Goal: Information Seeking & Learning: Find specific fact

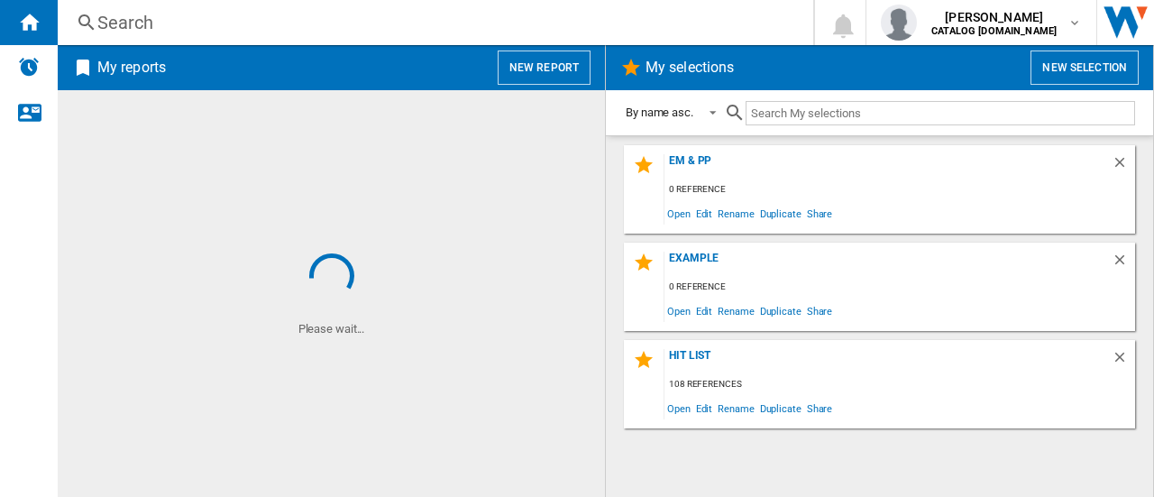
click at [219, 26] on div "Search" at bounding box center [431, 22] width 669 height 25
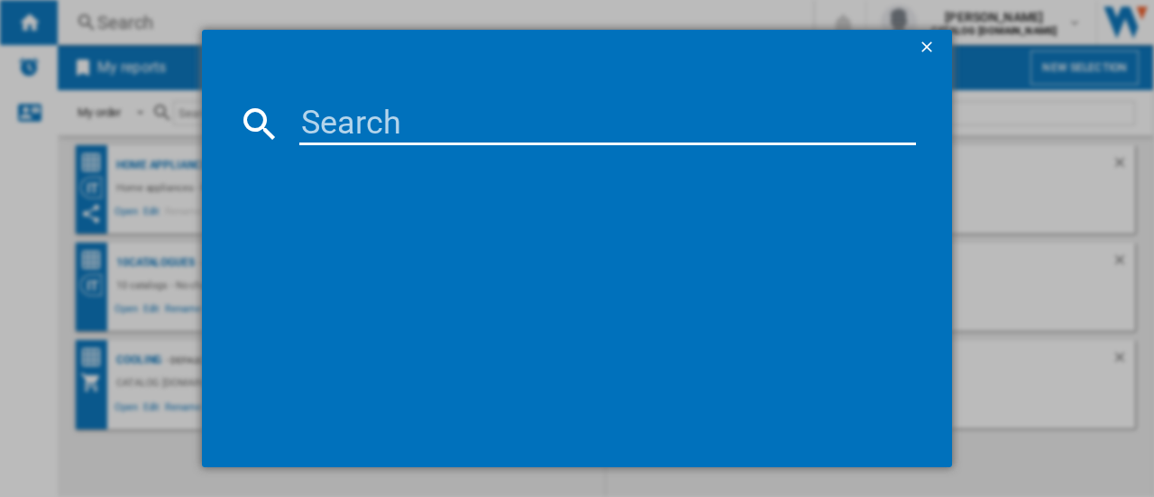
click at [294, 109] on div at bounding box center [577, 123] width 678 height 43
click at [342, 127] on input at bounding box center [607, 123] width 616 height 43
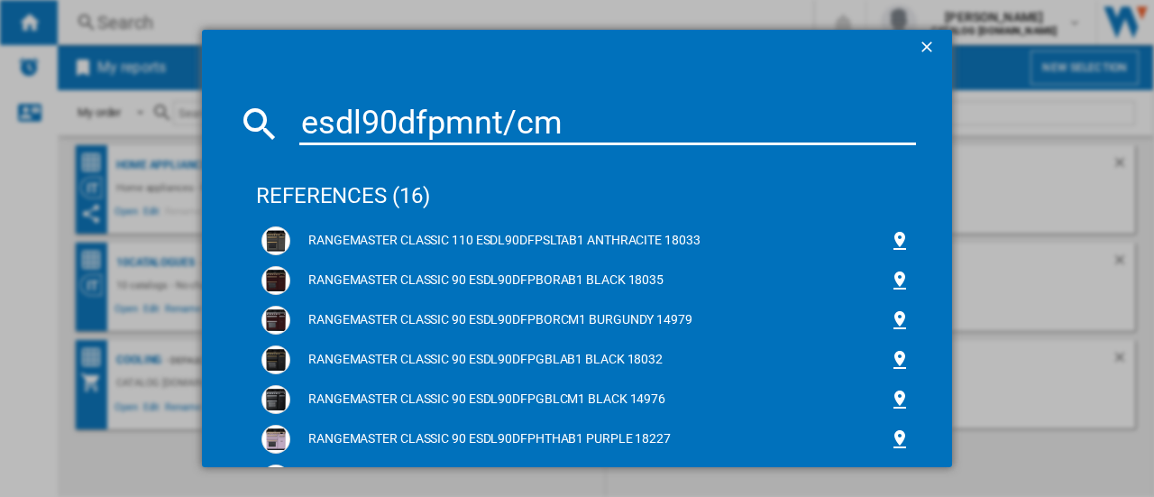
type input "esdl90dfpmnt/cm1"
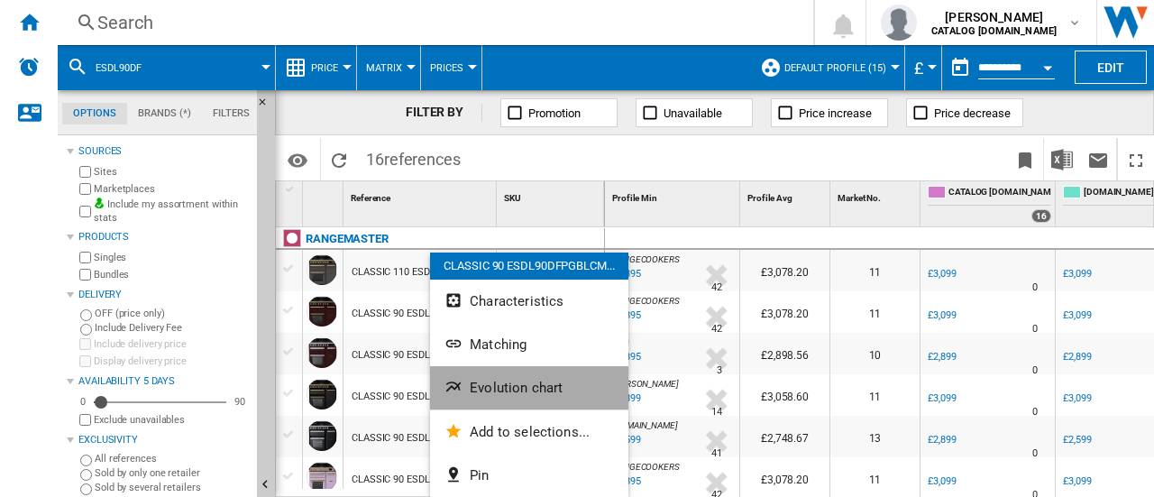
click at [505, 381] on span "Evolution chart" at bounding box center [516, 387] width 93 height 16
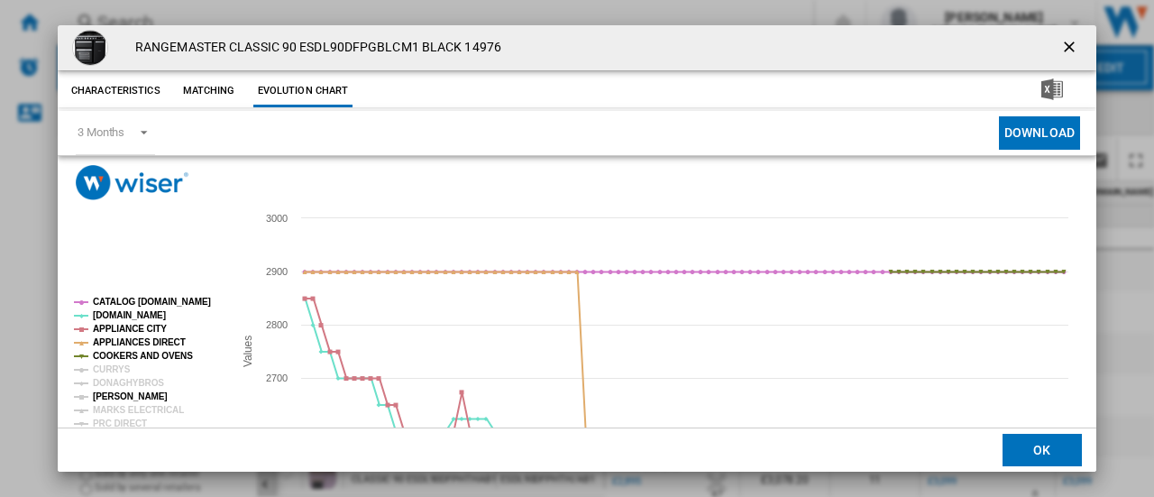
click at [105, 396] on tspan "[PERSON_NAME]" at bounding box center [130, 396] width 75 height 10
click at [108, 405] on tspan "MARKS ELECTRICAL" at bounding box center [138, 410] width 91 height 10
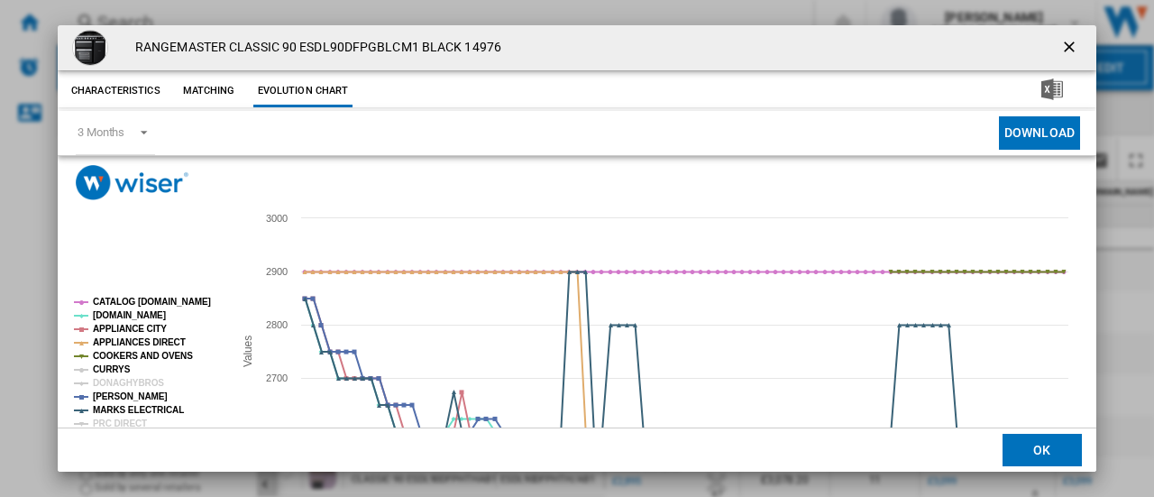
click at [107, 367] on tspan "CURRYS" at bounding box center [112, 369] width 38 height 10
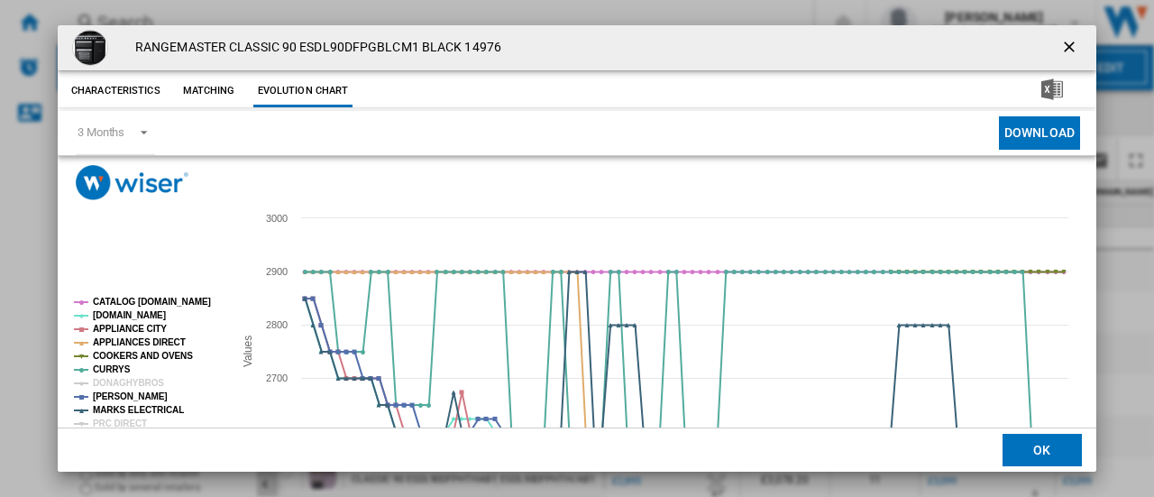
drag, startPoint x: 1079, startPoint y: 287, endPoint x: 1083, endPoint y: 383, distance: 95.6
click at [1083, 383] on rect "Product popup" at bounding box center [572, 380] width 1028 height 360
drag, startPoint x: 1084, startPoint y: 360, endPoint x: 1093, endPoint y: 432, distance: 71.8
click at [1093, 432] on md-dialog "RANGEMASTER CLASSIC 90 ESDL90DFPGBLCM1 BLACK 14976 Characteristics Matching Evo…" at bounding box center [577, 248] width 1038 height 447
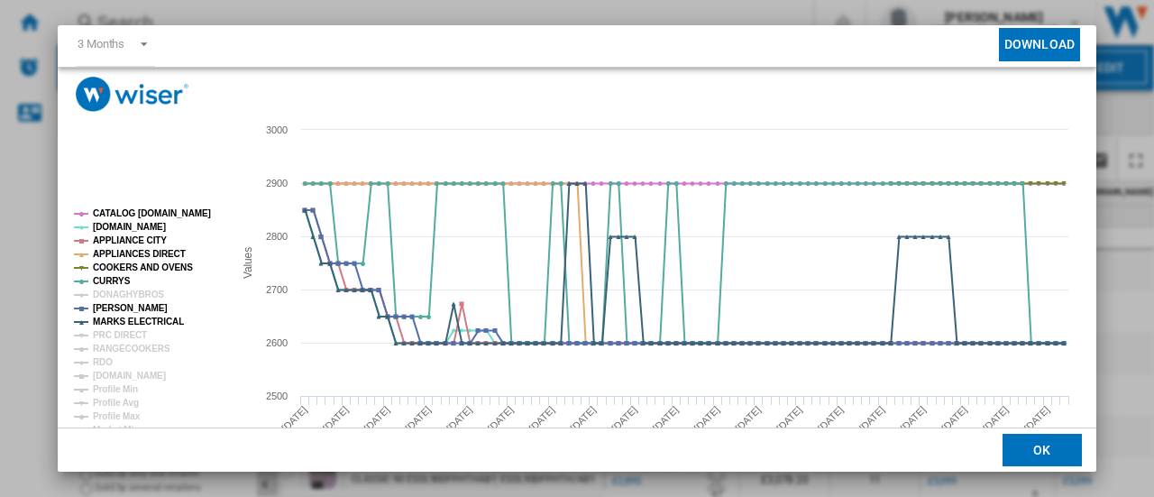
scroll to position [96, 0]
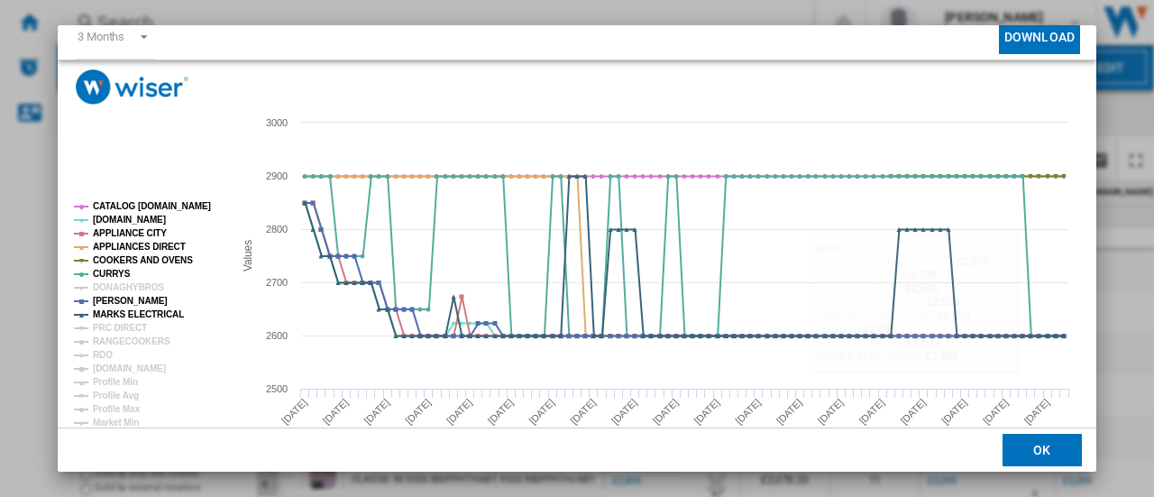
click at [1045, 466] on md-dialog-actions "OK" at bounding box center [577, 448] width 1038 height 45
click at [1033, 446] on button "OK" at bounding box center [1041, 449] width 79 height 32
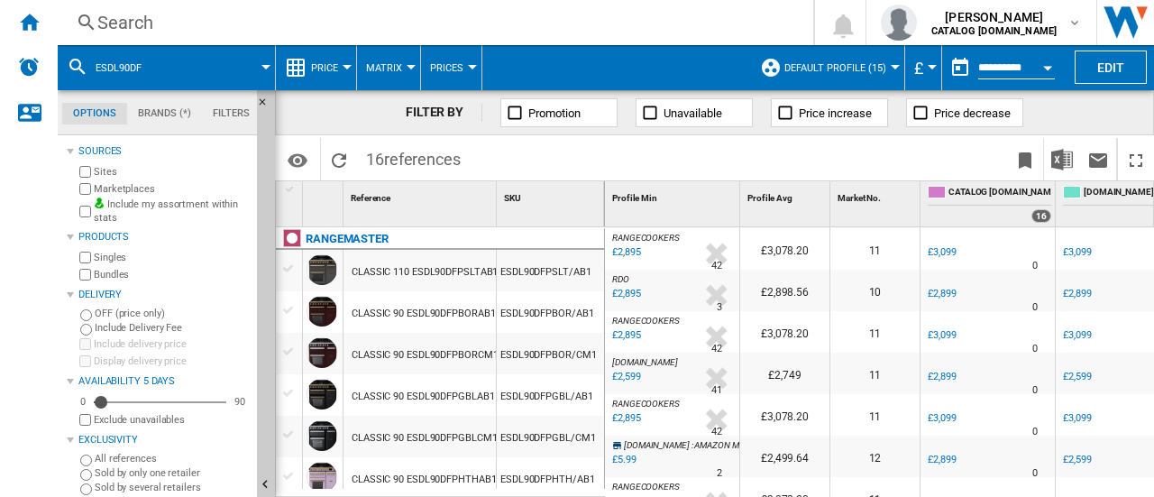
scroll to position [229, 0]
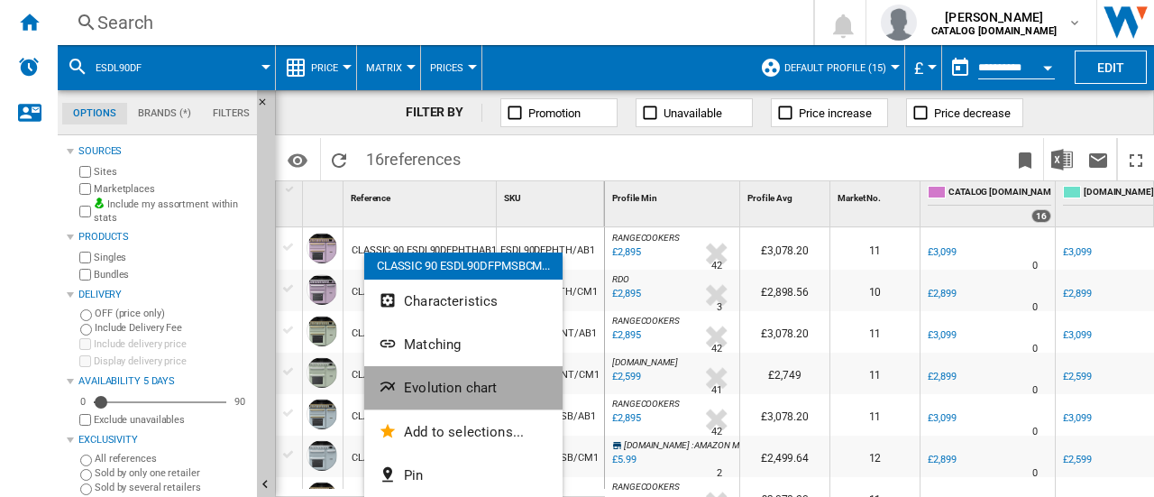
click at [400, 372] on button "Evolution chart" at bounding box center [463, 387] width 198 height 43
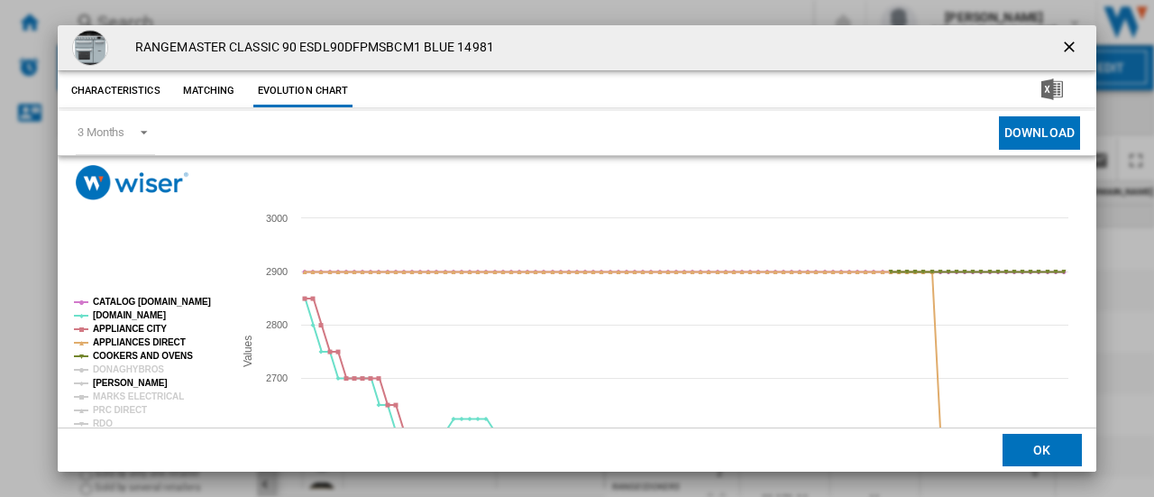
click at [128, 381] on tspan "[PERSON_NAME]" at bounding box center [130, 383] width 75 height 10
click at [138, 411] on tspan "PRC DIRECT" at bounding box center [120, 410] width 54 height 10
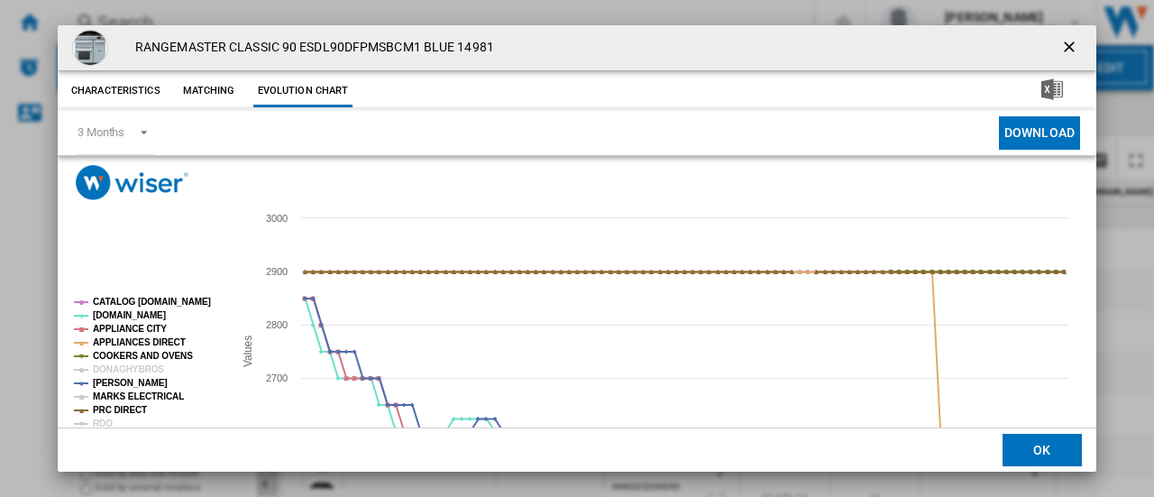
click at [132, 392] on tspan "MARKS ELECTRICAL" at bounding box center [138, 396] width 91 height 10
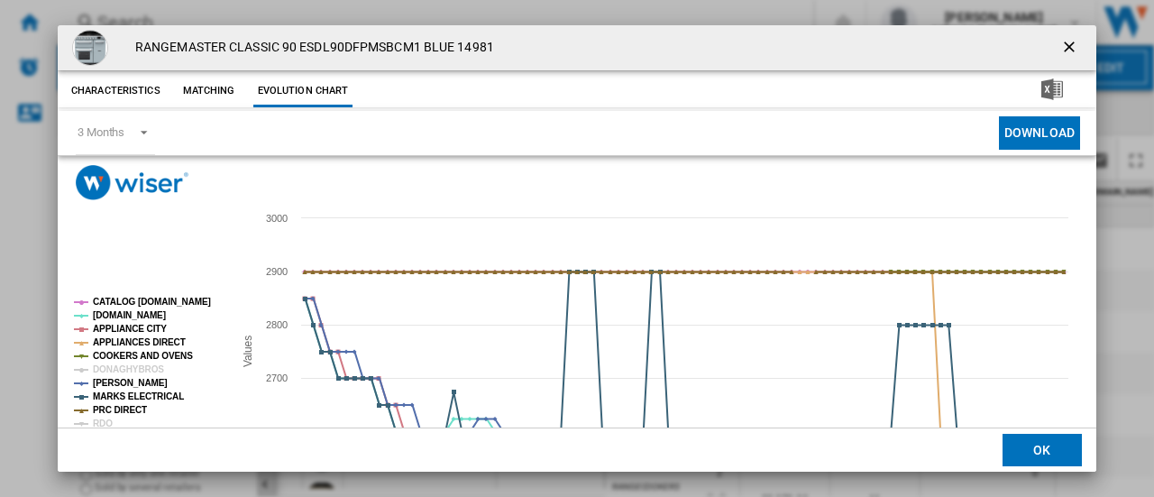
drag, startPoint x: 1096, startPoint y: 278, endPoint x: 1109, endPoint y: 408, distance: 131.3
click at [1109, 408] on div "RANGEMASTER CLASSIC 90 ESDL90DFPMSBCM1 BLUE 14981 Characteristics Matching Evol…" at bounding box center [577, 248] width 1154 height 497
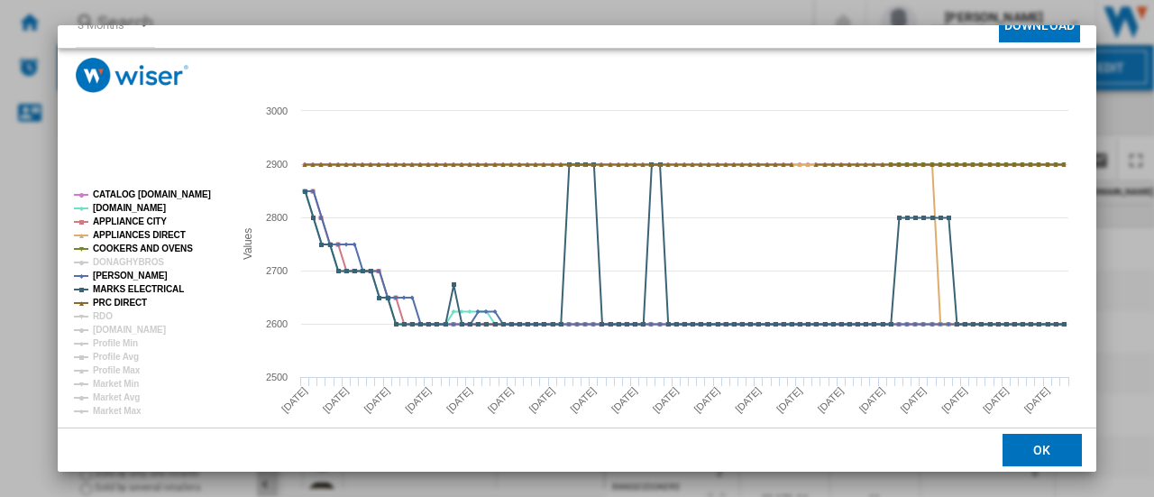
scroll to position [115, 0]
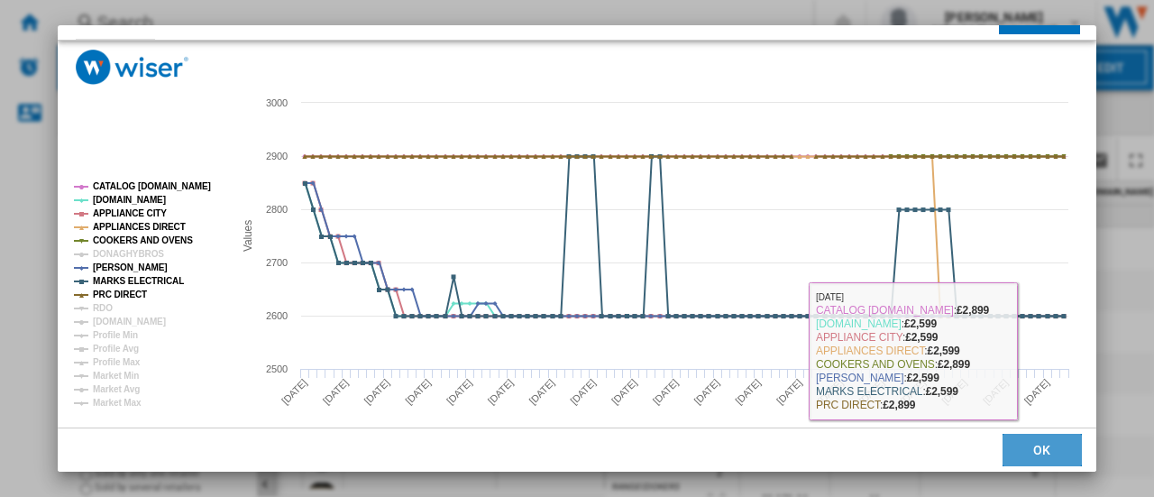
click at [1056, 448] on button "OK" at bounding box center [1041, 449] width 79 height 32
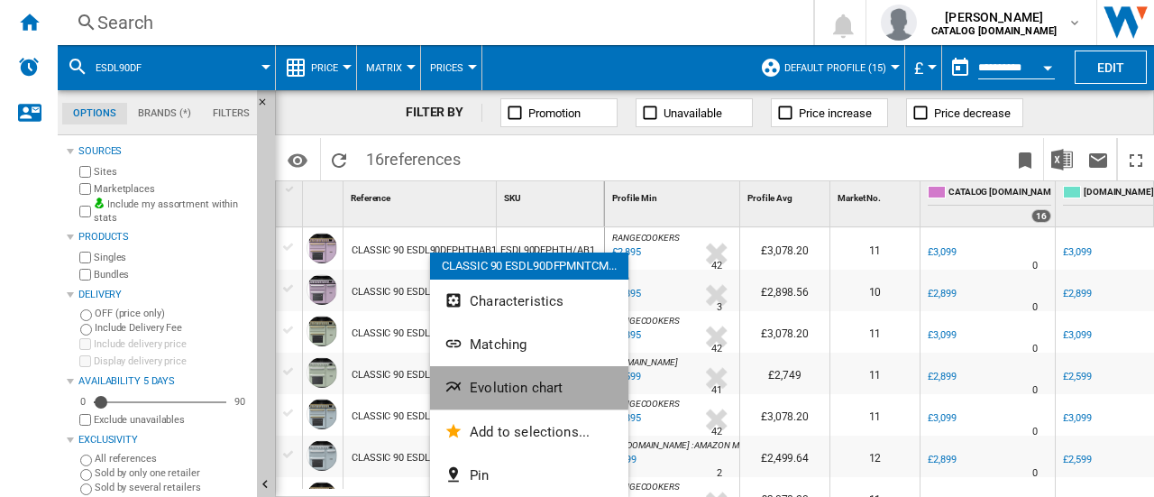
click at [527, 385] on span "Evolution chart" at bounding box center [516, 387] width 93 height 16
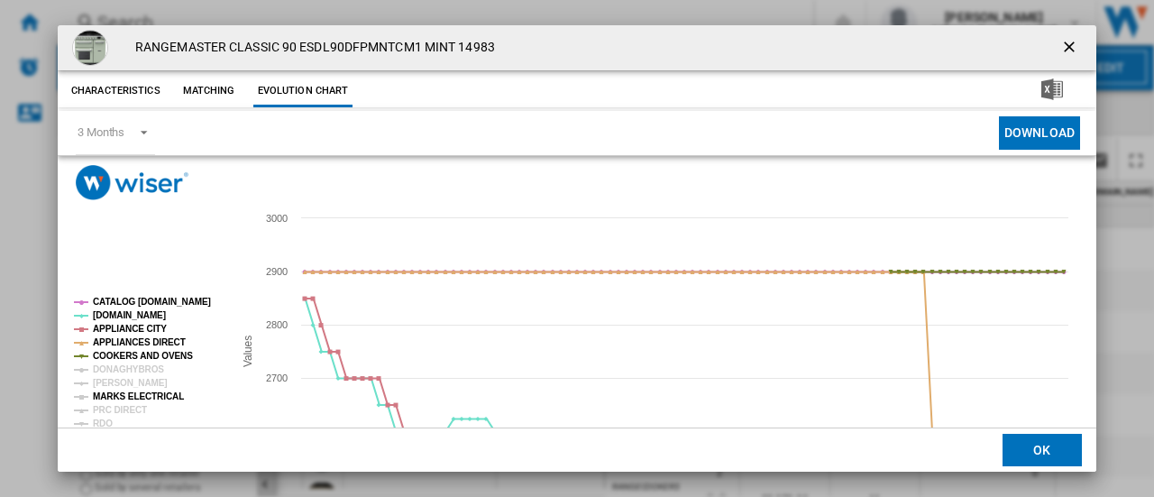
click at [102, 394] on tspan "MARKS ELECTRICAL" at bounding box center [138, 396] width 91 height 10
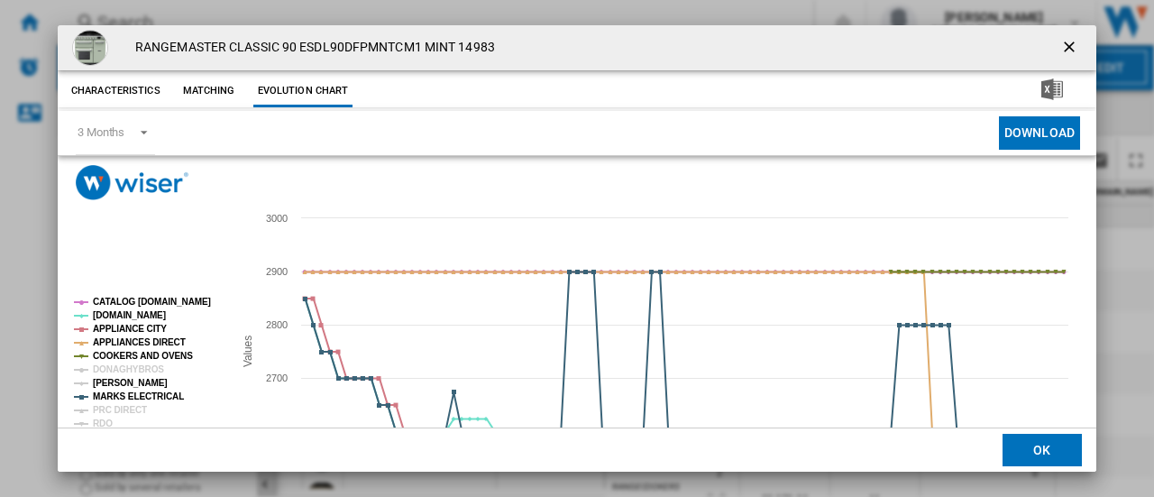
click at [98, 379] on tspan "[PERSON_NAME]" at bounding box center [130, 383] width 75 height 10
click at [1096, 399] on div "RANGEMASTER CLASSIC 90 ESDL90DFPMNTCM1 MINT 14983 Characteristics Matching Evol…" at bounding box center [577, 248] width 1154 height 497
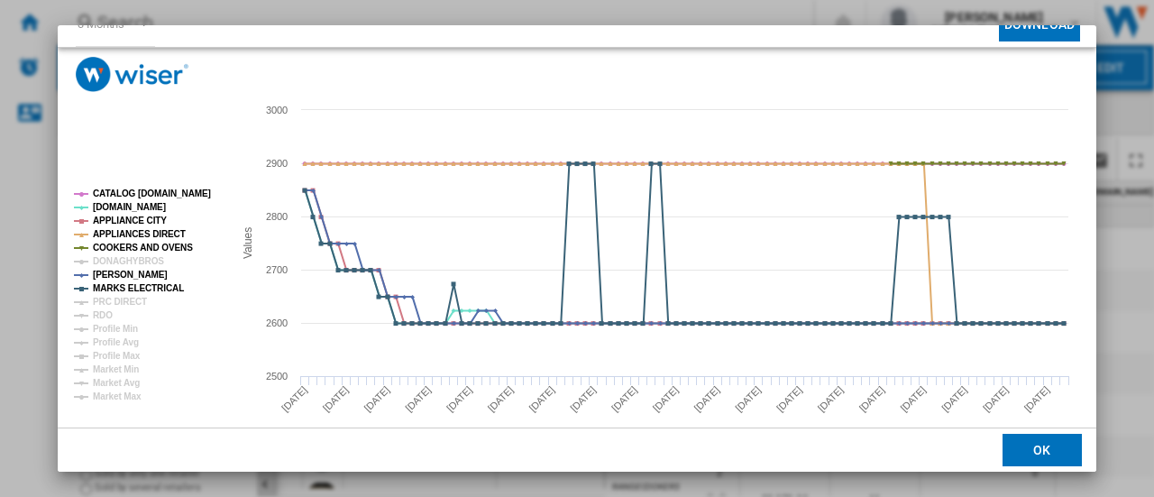
scroll to position [133, 0]
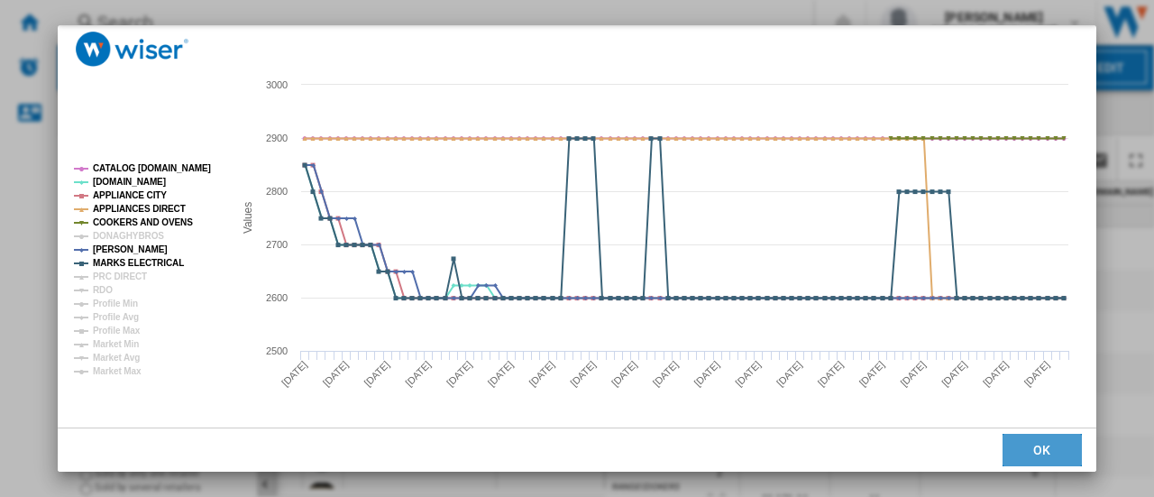
click at [1035, 446] on button "OK" at bounding box center [1041, 449] width 79 height 32
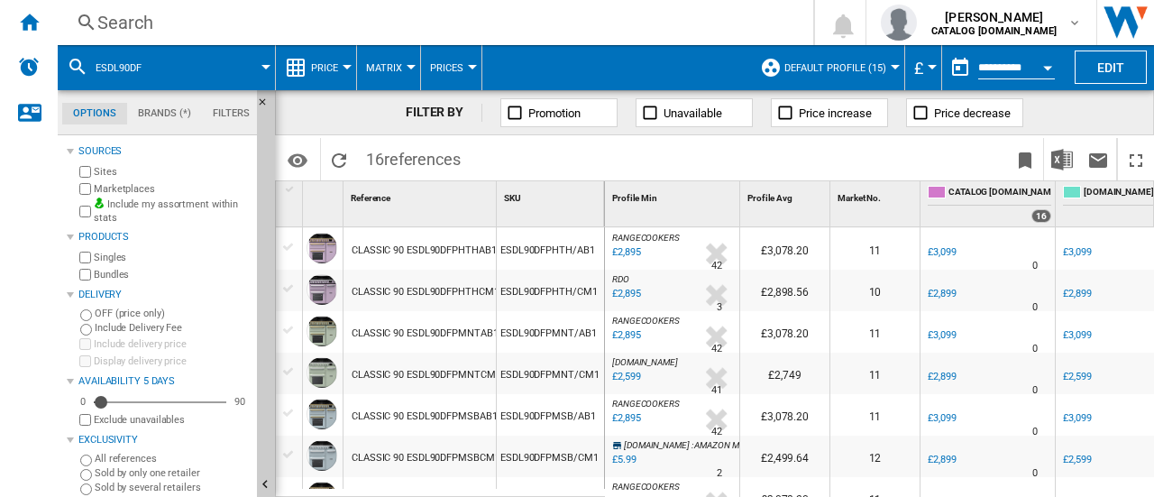
click at [397, 389] on div "CLASSIC 90 ESDL90DFPMNTCM1 MINT 14983" at bounding box center [453, 374] width 205 height 41
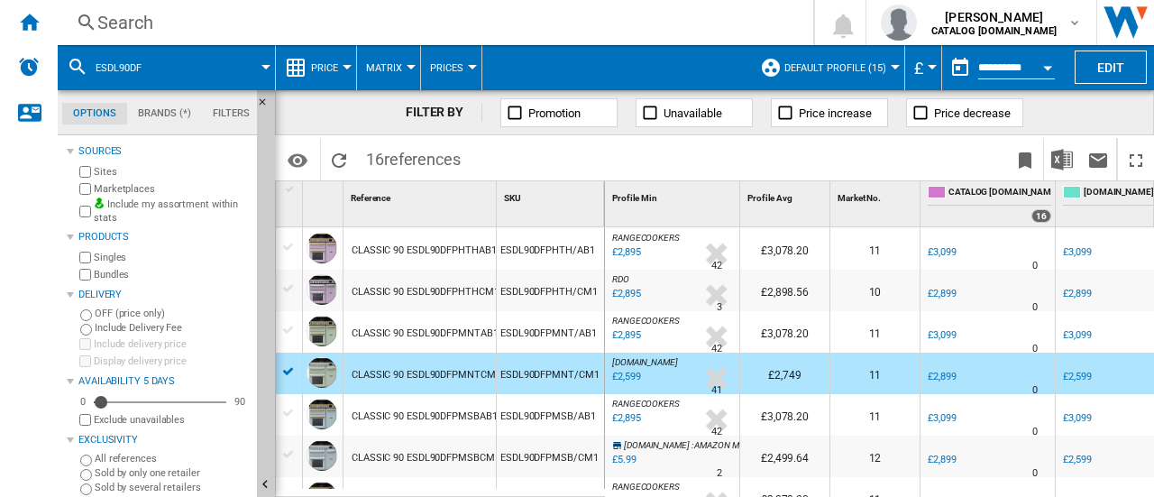
click at [458, 362] on div "CLASSIC 90 ESDL90DFPMNTCM1 MINT 14983" at bounding box center [453, 374] width 205 height 41
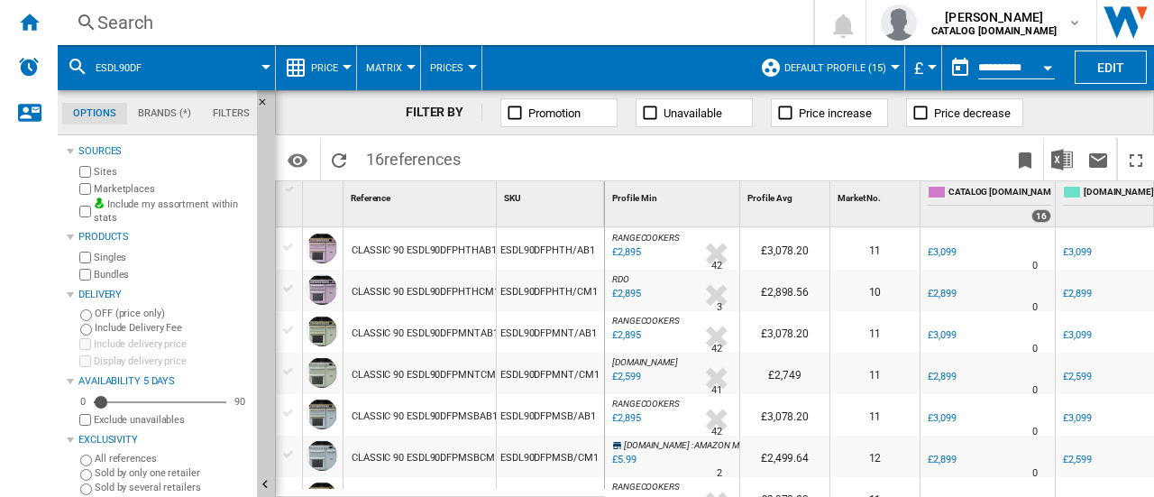
click at [432, 366] on div "CLASSIC 90 ESDL90DFPMNTCM1 MINT 14983" at bounding box center [453, 374] width 205 height 41
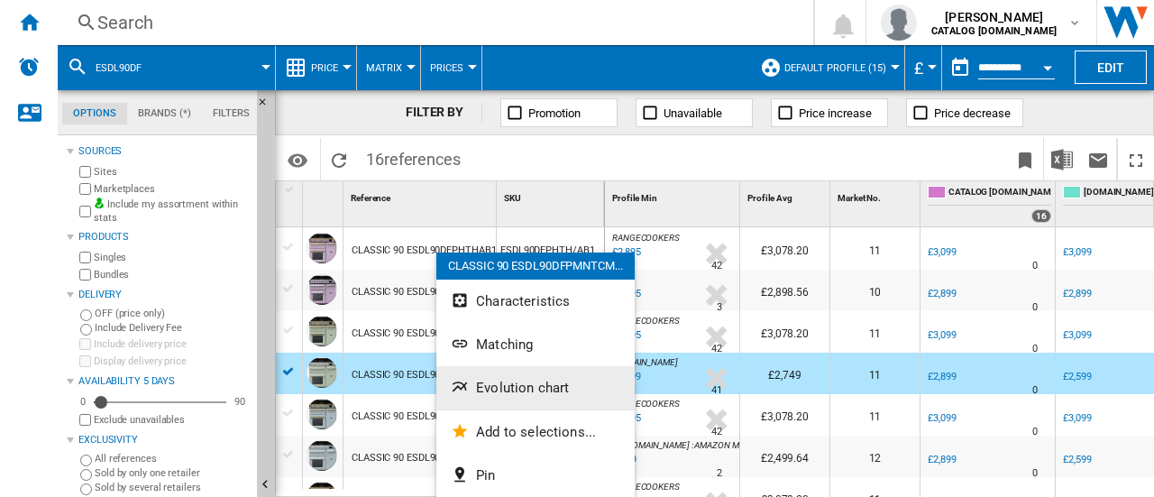
click at [497, 384] on span "Evolution chart" at bounding box center [522, 387] width 93 height 16
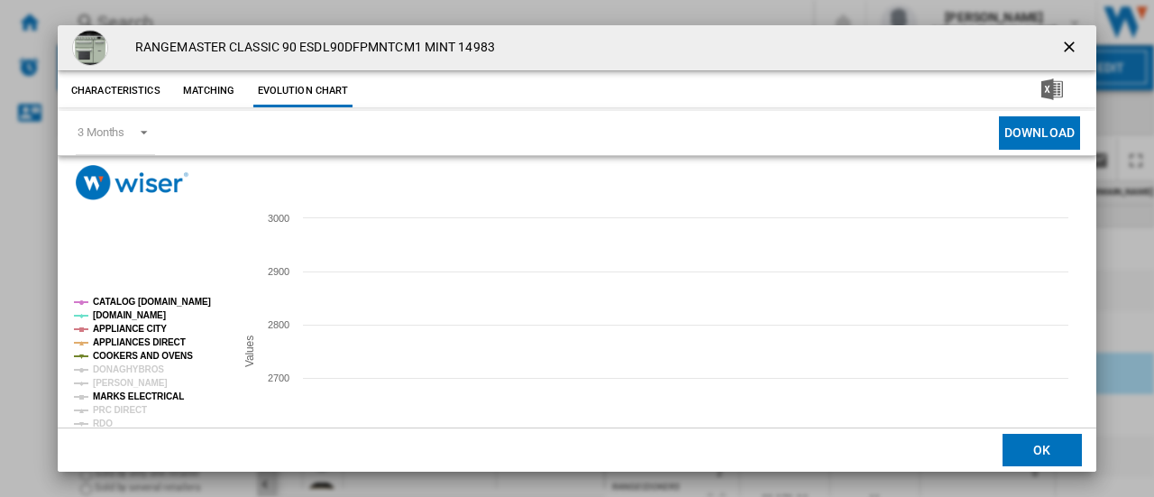
click at [96, 394] on tspan "MARKS ELECTRICAL" at bounding box center [138, 396] width 91 height 10
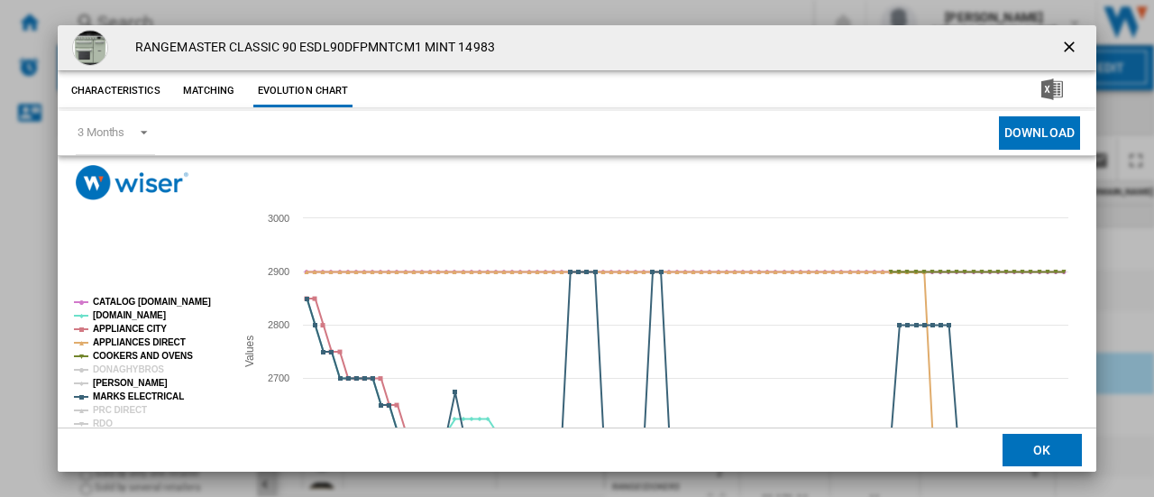
click at [108, 378] on tspan "[PERSON_NAME]" at bounding box center [130, 383] width 75 height 10
click at [1085, 428] on md-dialog-actions "OK" at bounding box center [577, 448] width 1038 height 45
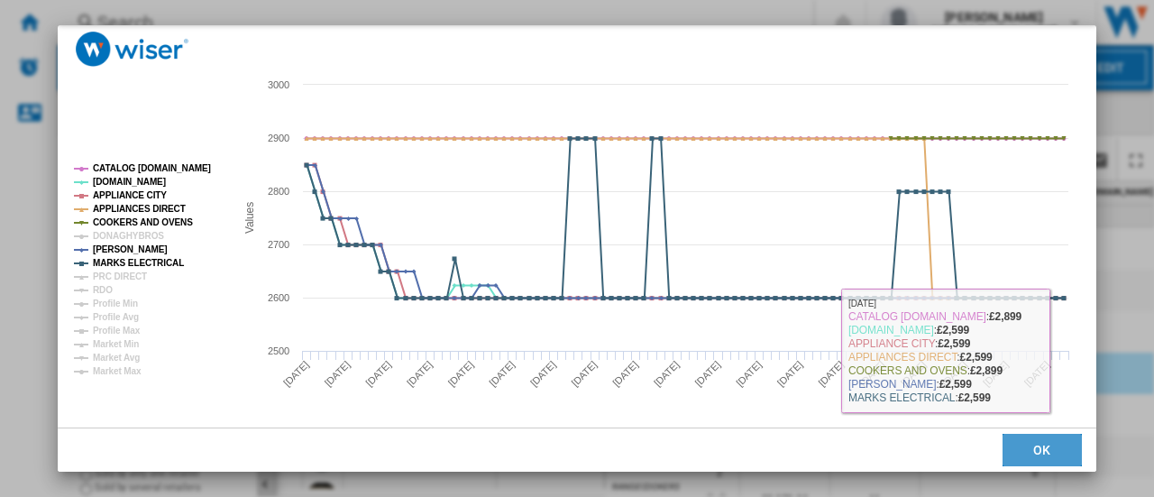
click at [1016, 453] on button "OK" at bounding box center [1041, 449] width 79 height 32
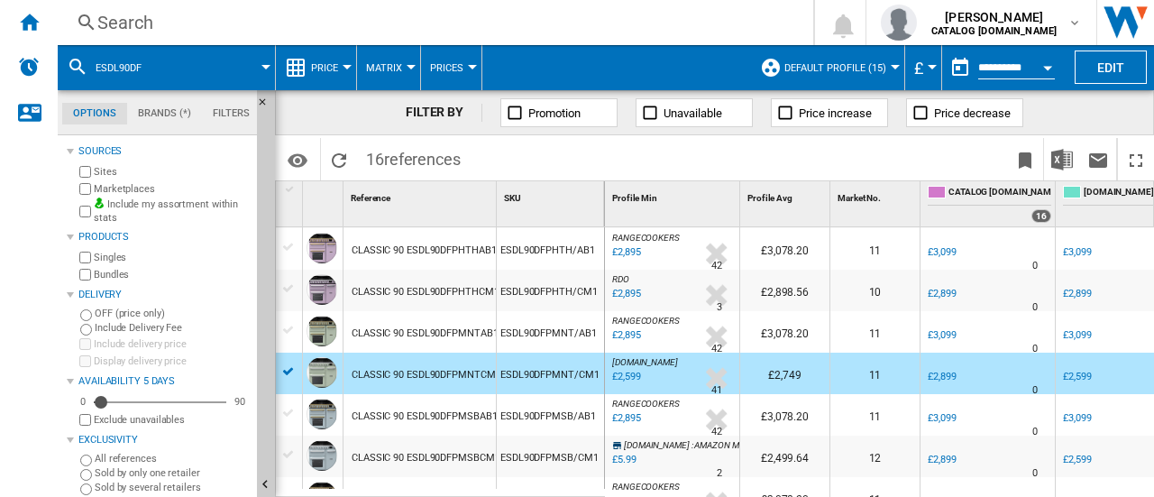
scroll to position [424, 0]
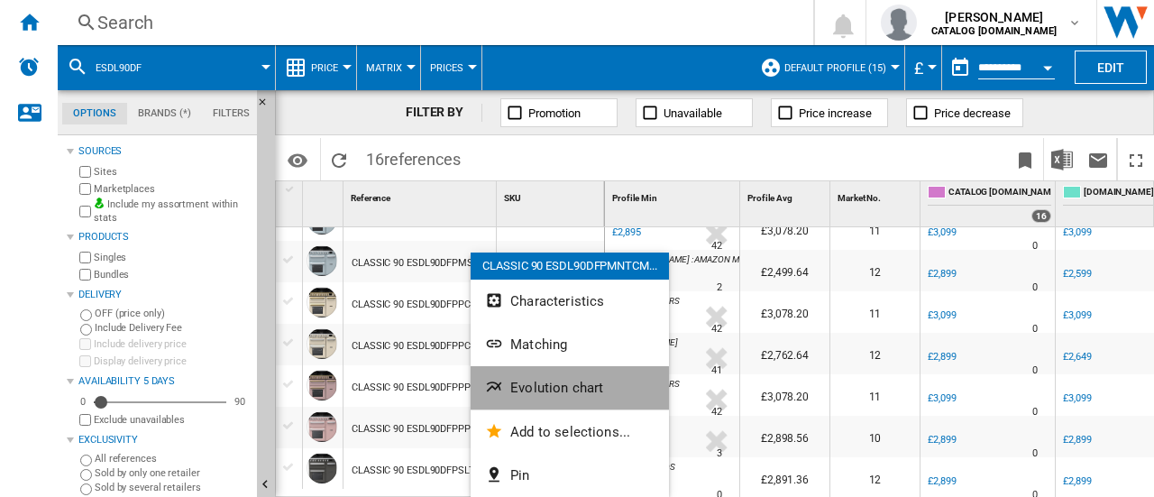
click at [525, 396] on button "Evolution chart" at bounding box center [569, 387] width 198 height 43
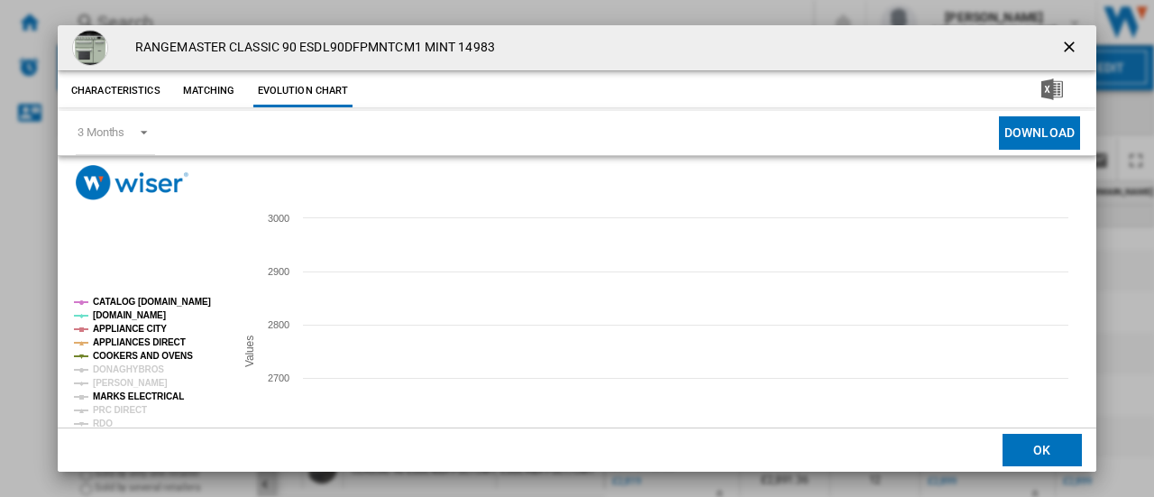
click at [98, 397] on tspan "MARKS ELECTRICAL" at bounding box center [138, 396] width 91 height 10
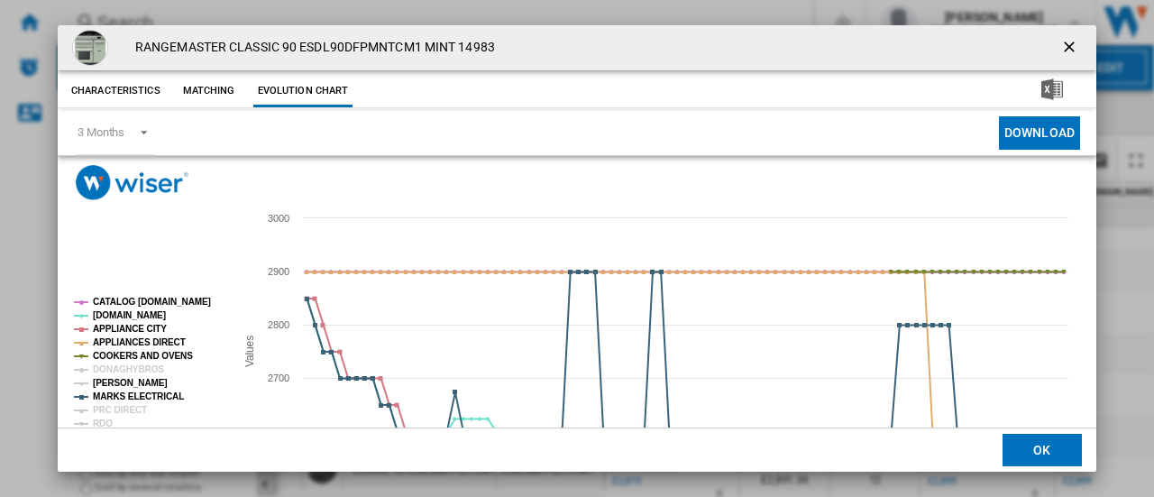
click at [133, 380] on tspan "[PERSON_NAME]" at bounding box center [130, 383] width 75 height 10
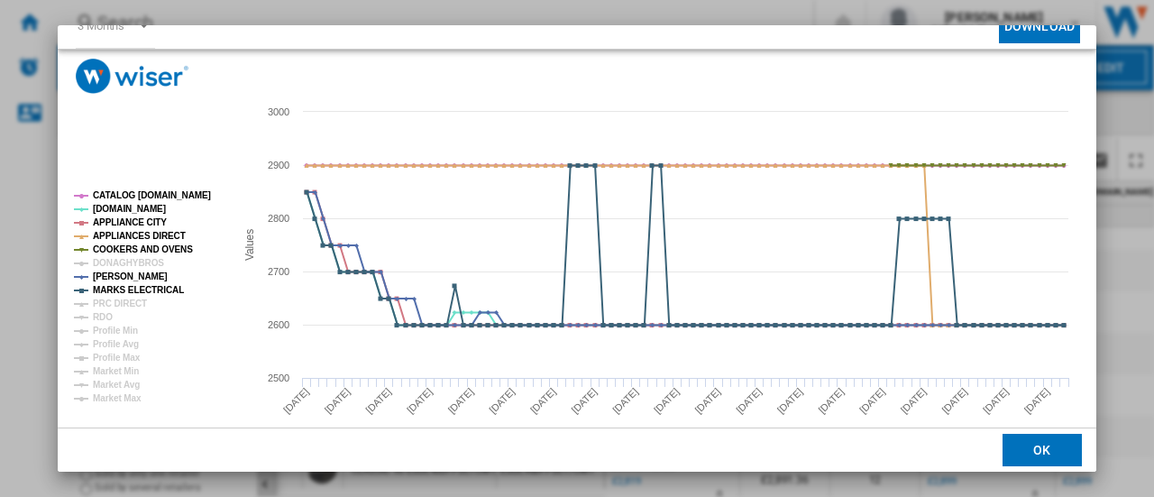
scroll to position [133, 0]
